Goal: Complete application form

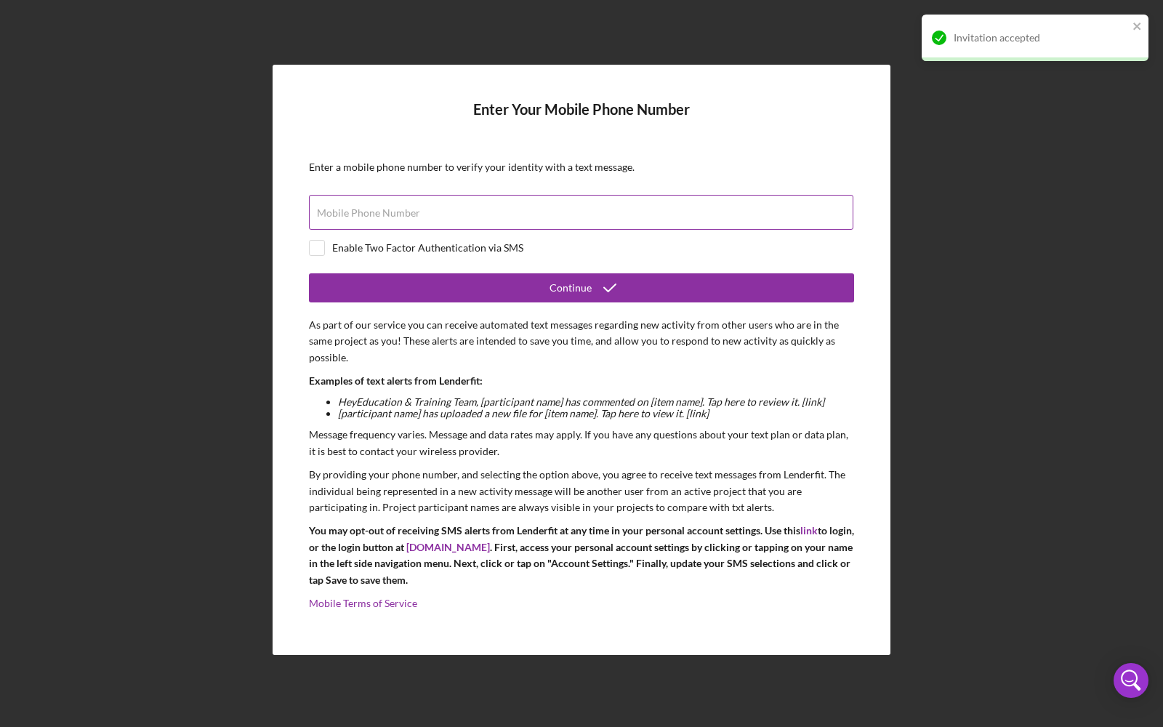
click at [390, 209] on label "Mobile Phone Number" at bounding box center [368, 213] width 103 height 12
click at [390, 209] on input "Mobile Phone Number" at bounding box center [581, 212] width 544 height 35
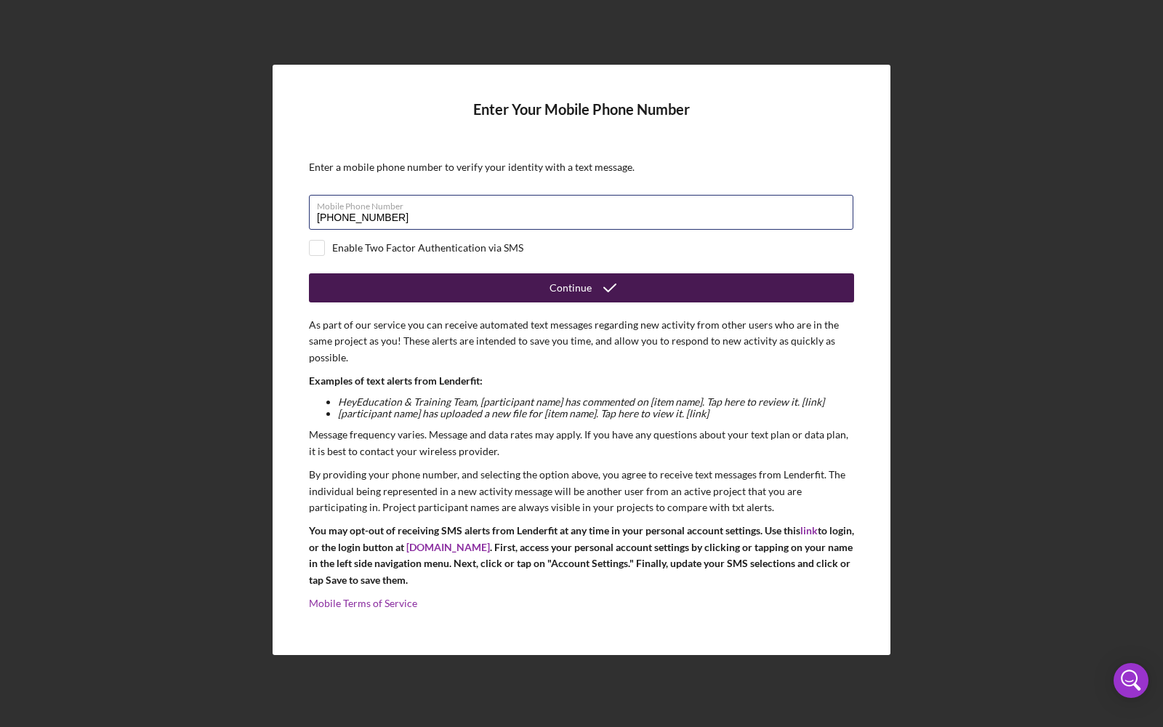
type input "[PHONE_NUMBER]"
click at [469, 282] on button "Continue" at bounding box center [581, 287] width 545 height 29
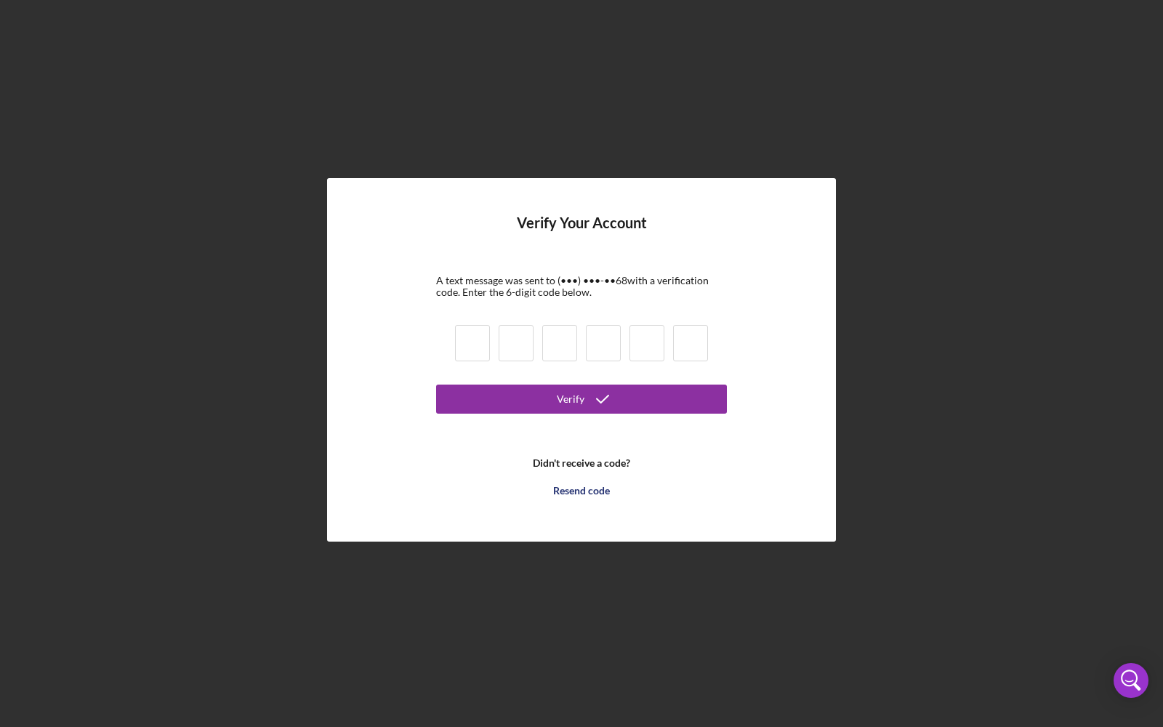
click at [481, 338] on input at bounding box center [472, 343] width 35 height 36
type input "4"
type input "7"
type input "8"
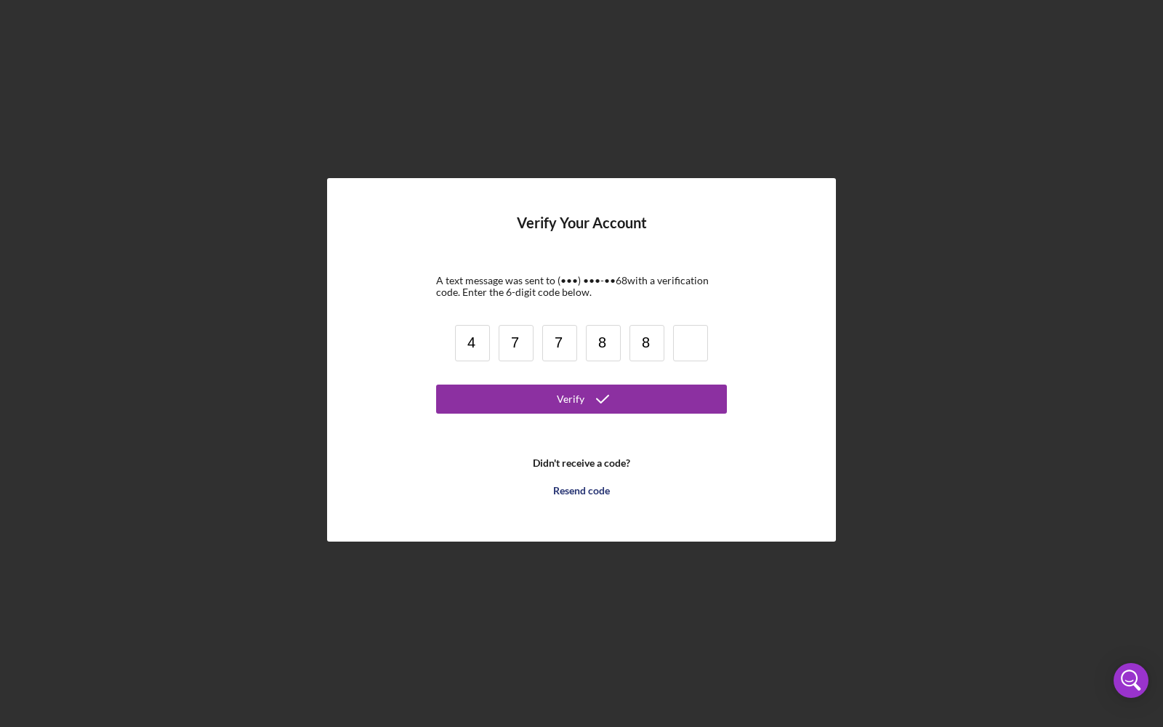
type input "8"
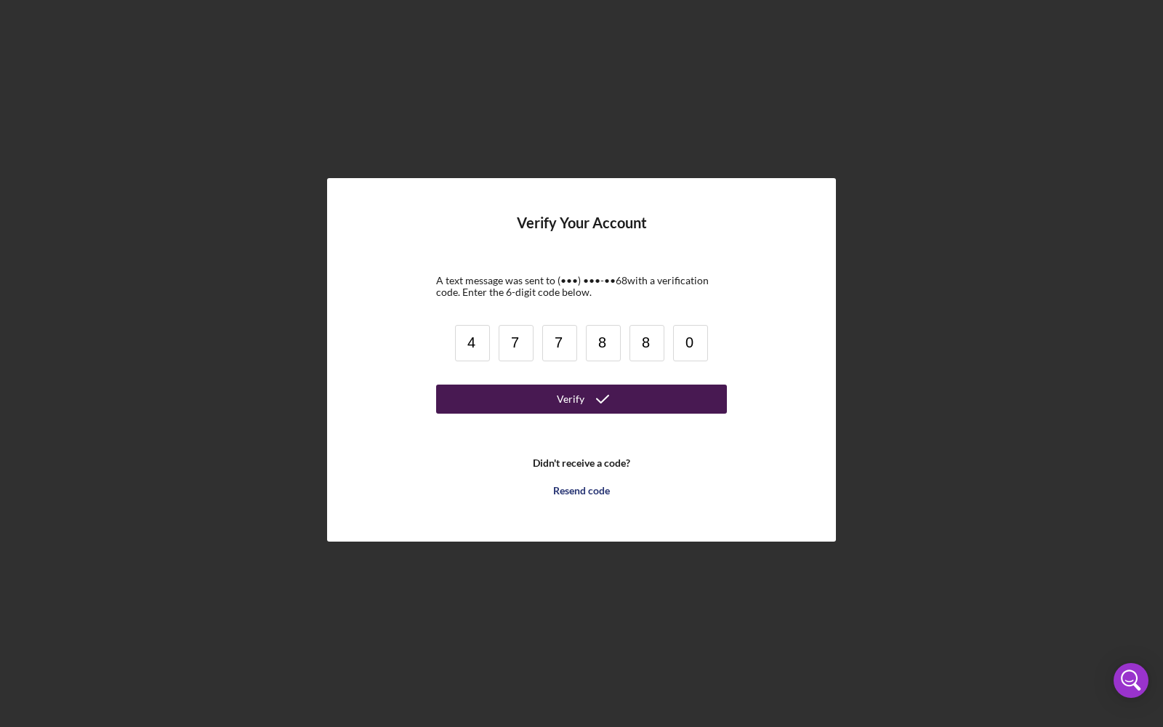
type input "0"
click at [532, 407] on button "Verify" at bounding box center [581, 398] width 291 height 29
